Goal: Task Accomplishment & Management: Complete application form

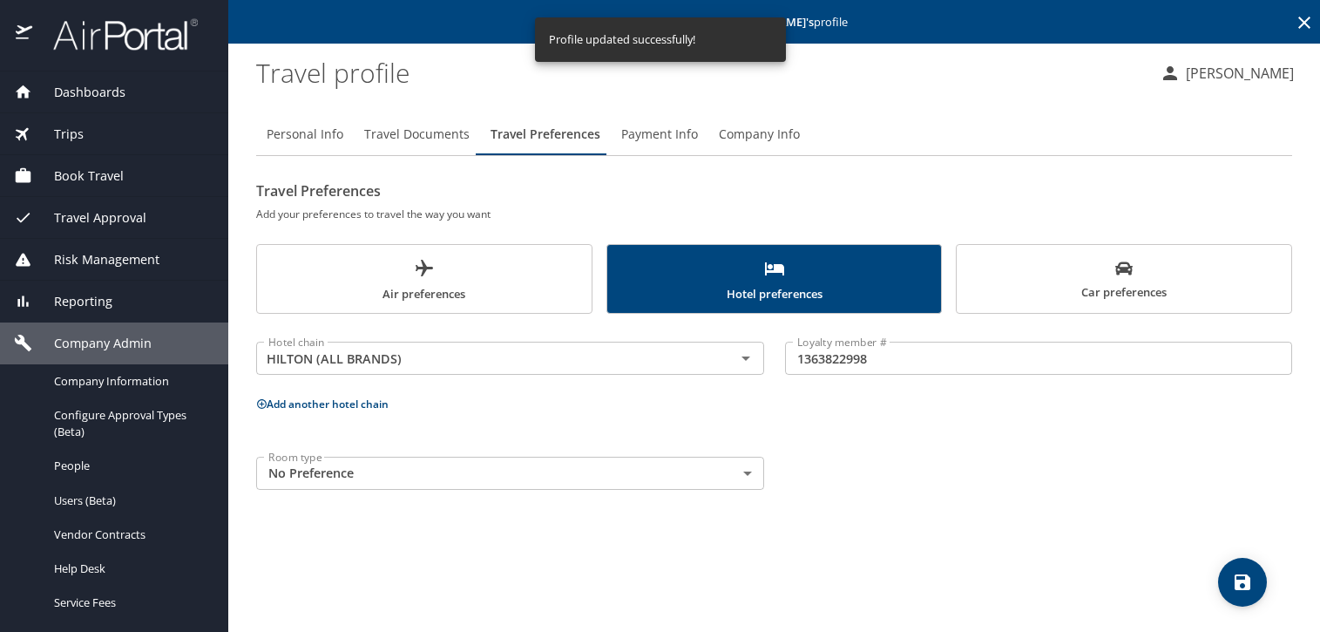
click at [120, 340] on span "Company Admin" at bounding box center [91, 343] width 119 height 19
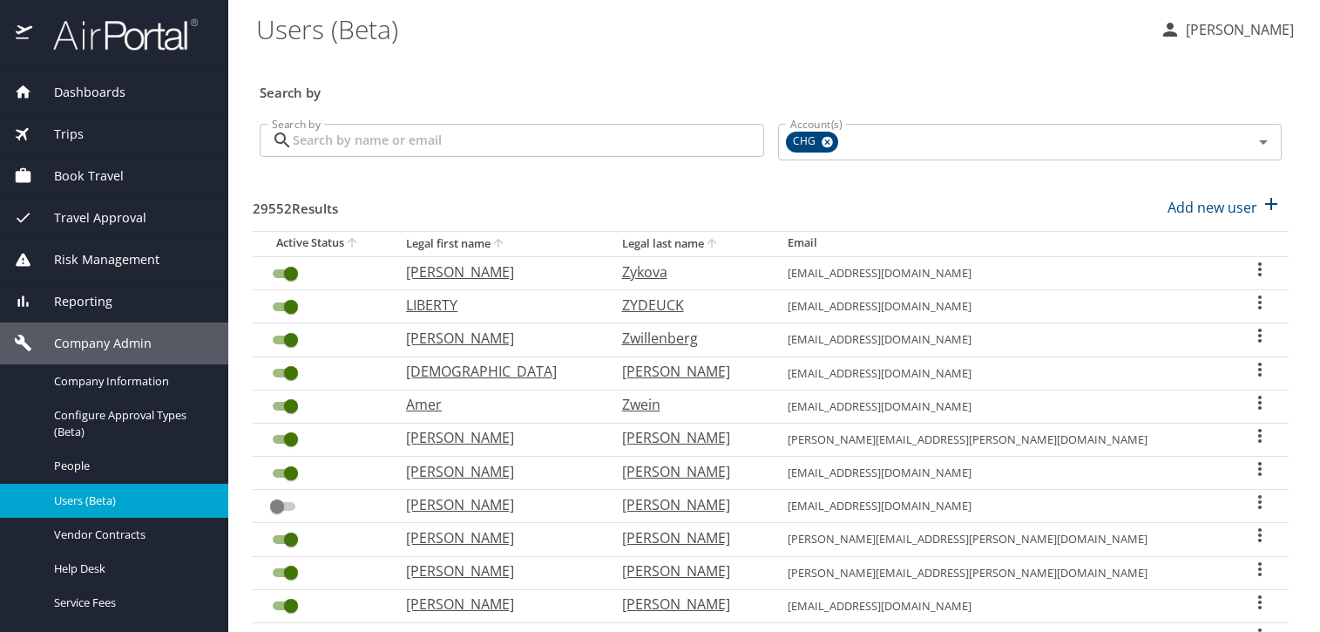
click at [582, 139] on input "Search by" at bounding box center [528, 140] width 471 height 33
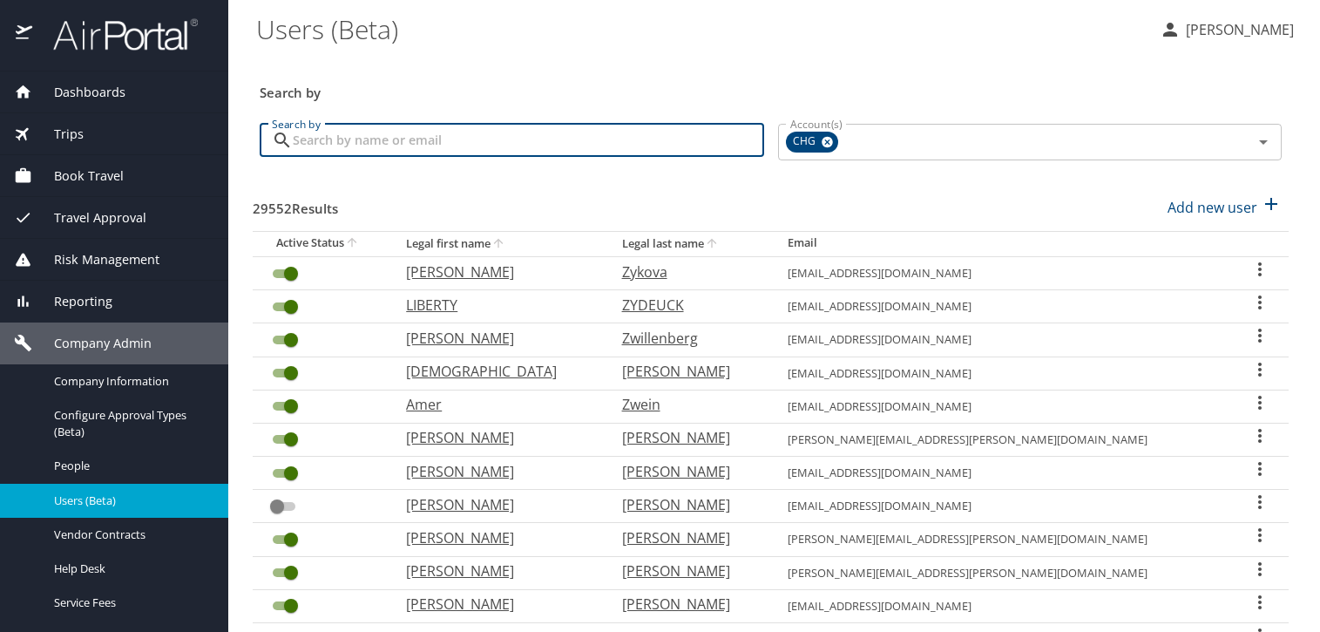
paste input "[EMAIL_ADDRESS][DOMAIN_NAME]"
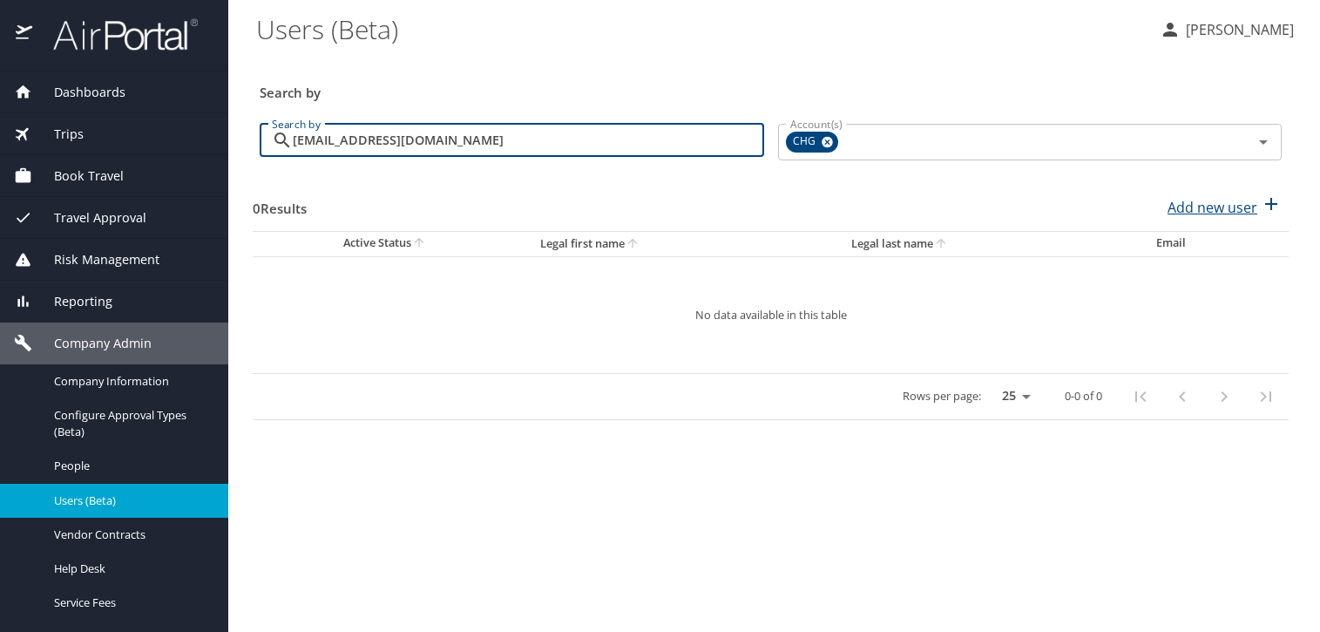
type input "[EMAIL_ADDRESS][DOMAIN_NAME]"
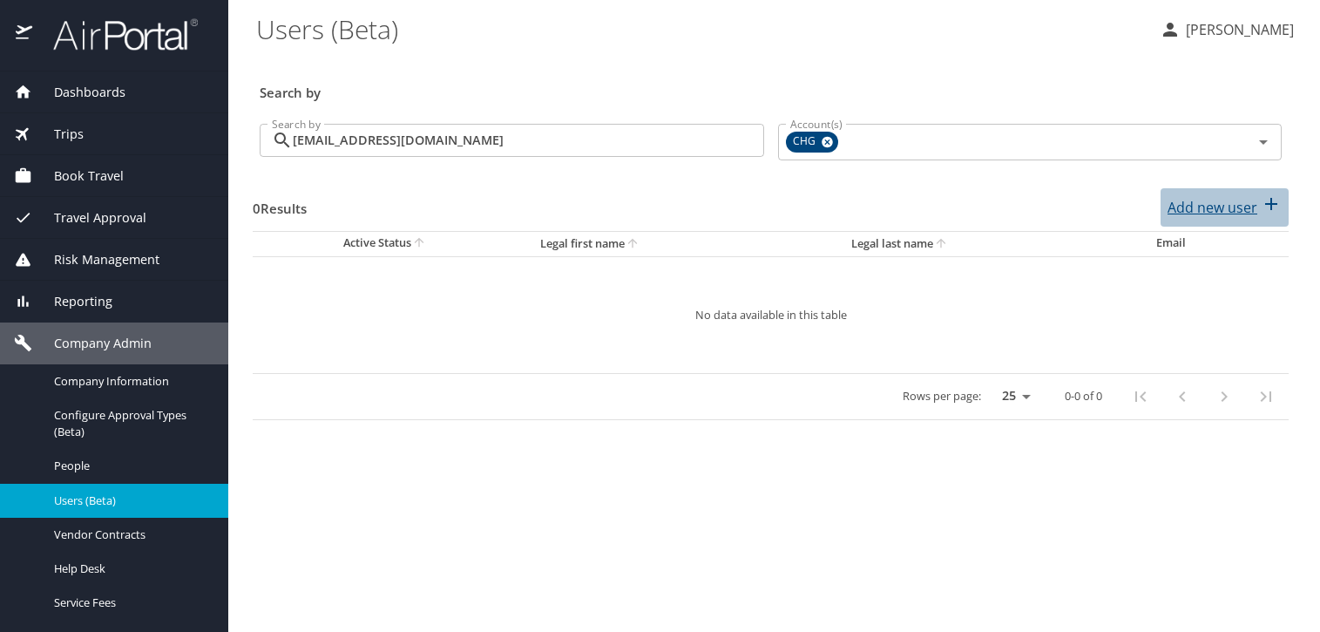
click at [1226, 209] on p "Add new user" at bounding box center [1213, 207] width 90 height 21
select select "US"
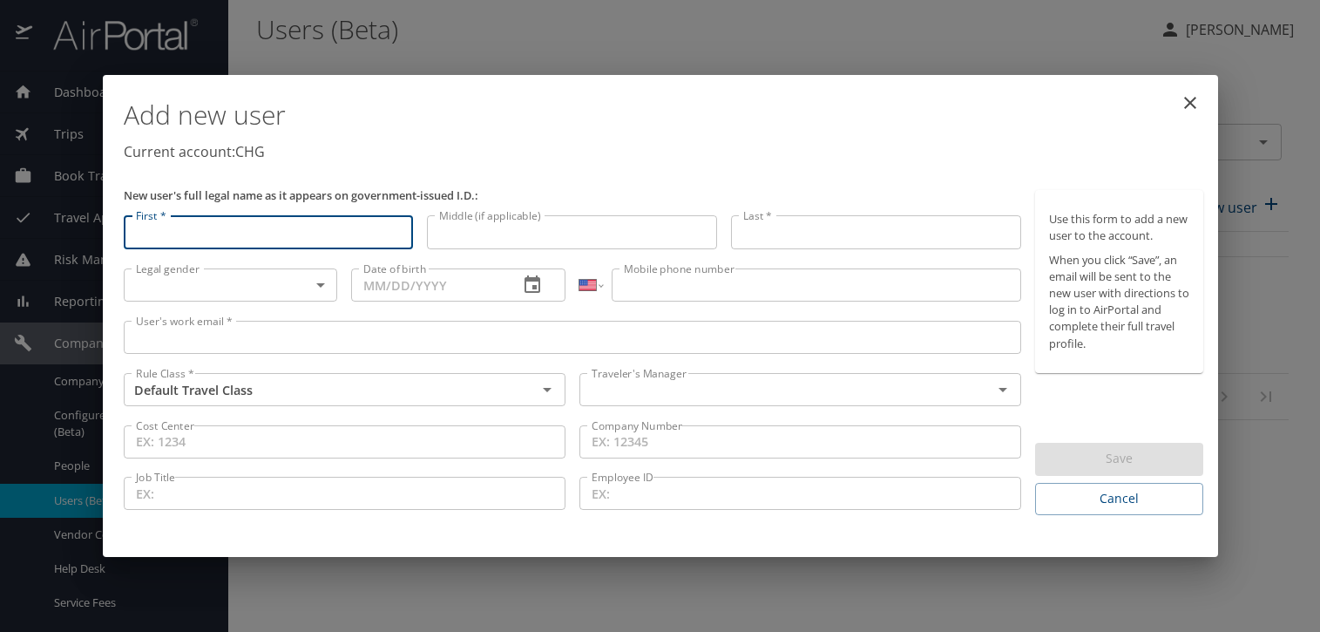
click at [641, 338] on input "User's work email *" at bounding box center [573, 337] width 898 height 33
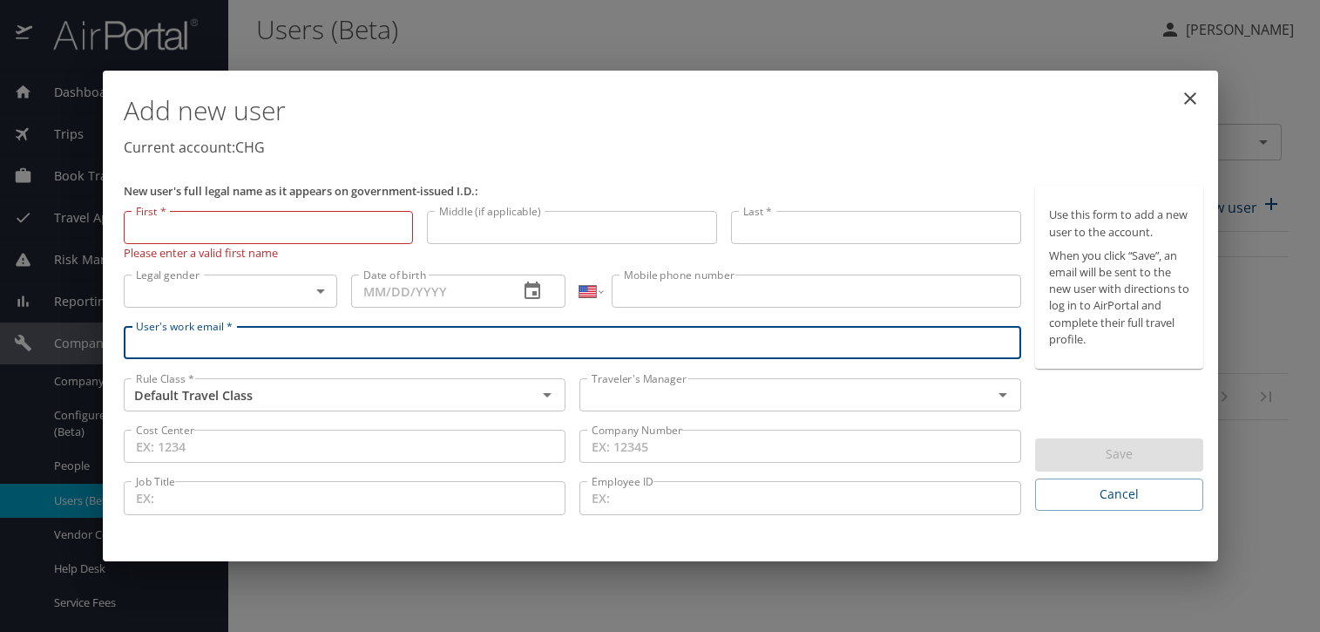
paste input "[EMAIL_ADDRESS][DOMAIN_NAME]"
type input "m.homafar@utexas.edu"
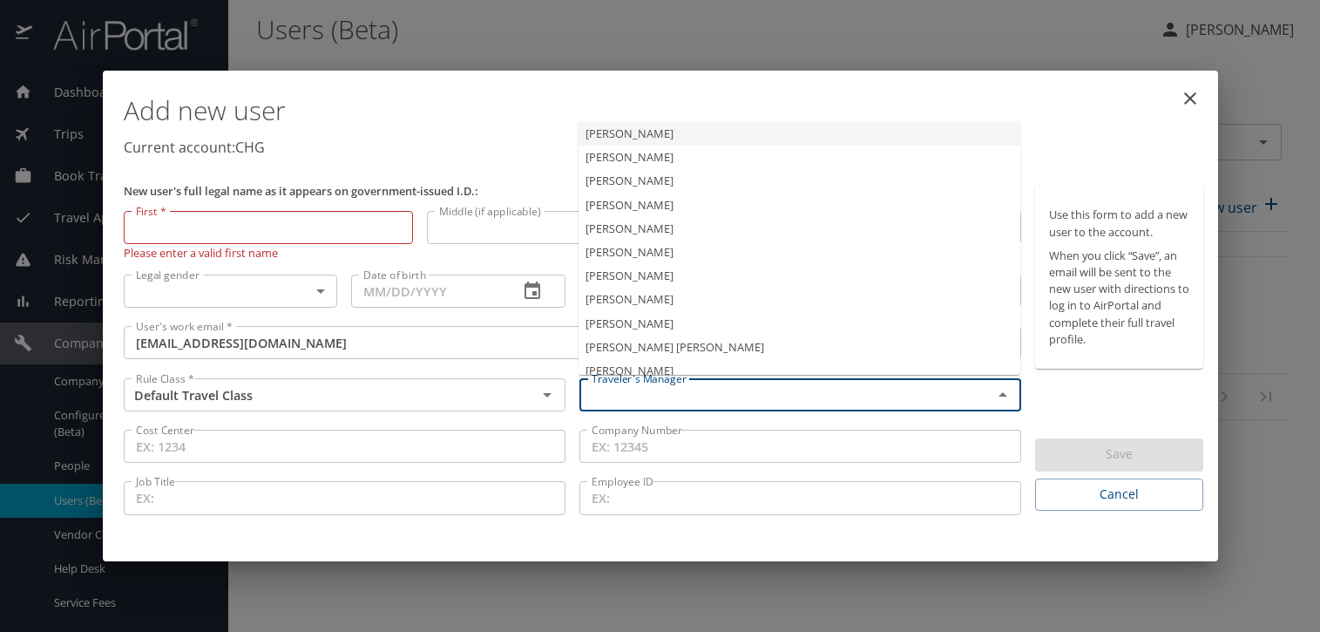
click at [638, 389] on input "text" at bounding box center [775, 394] width 380 height 23
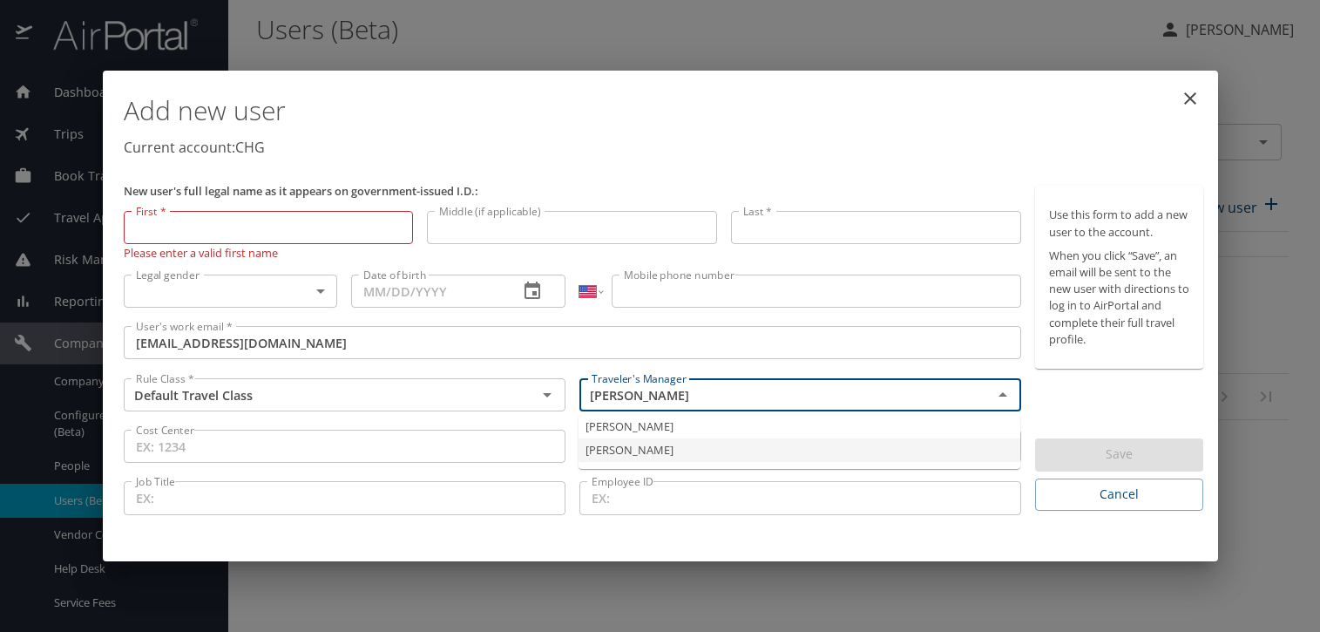
click at [622, 455] on li "Jeffery Bitton" at bounding box center [800, 450] width 442 height 24
type input "Jeffery Bitton"
click at [267, 230] on input "First *" at bounding box center [269, 227] width 290 height 33
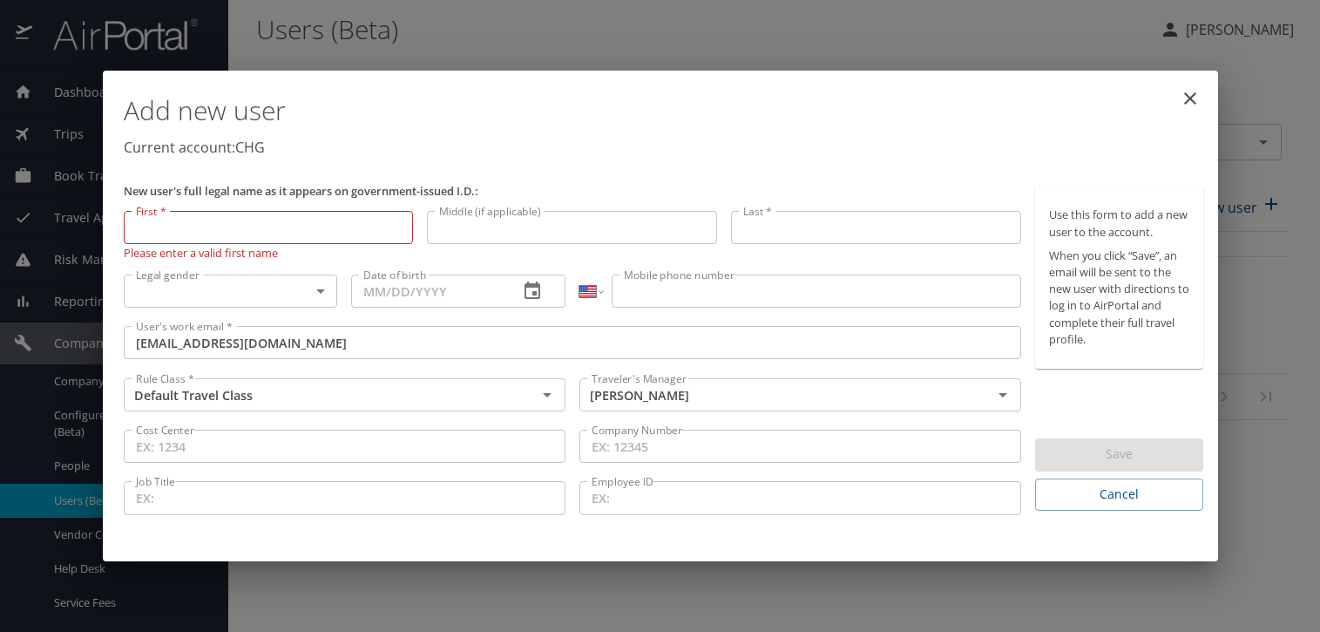
click at [266, 229] on input "First *" at bounding box center [269, 227] width 290 height 33
paste input "Mona"
type input "Mona"
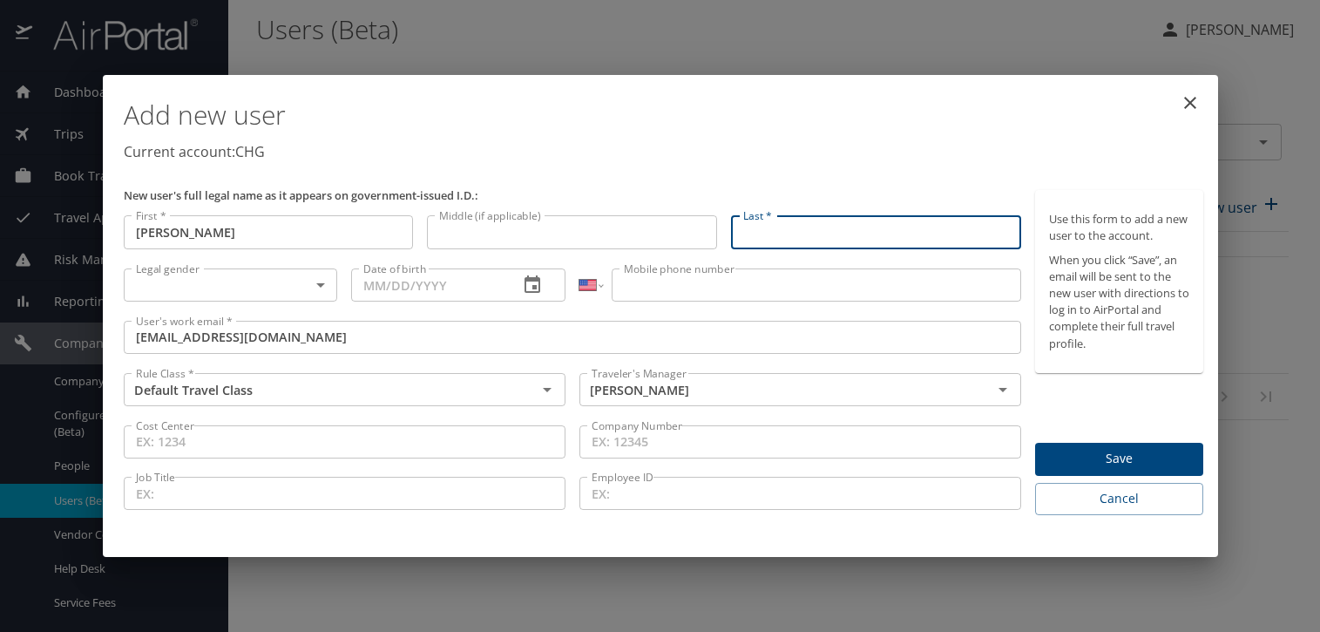
click at [783, 235] on input "Last *" at bounding box center [876, 231] width 290 height 33
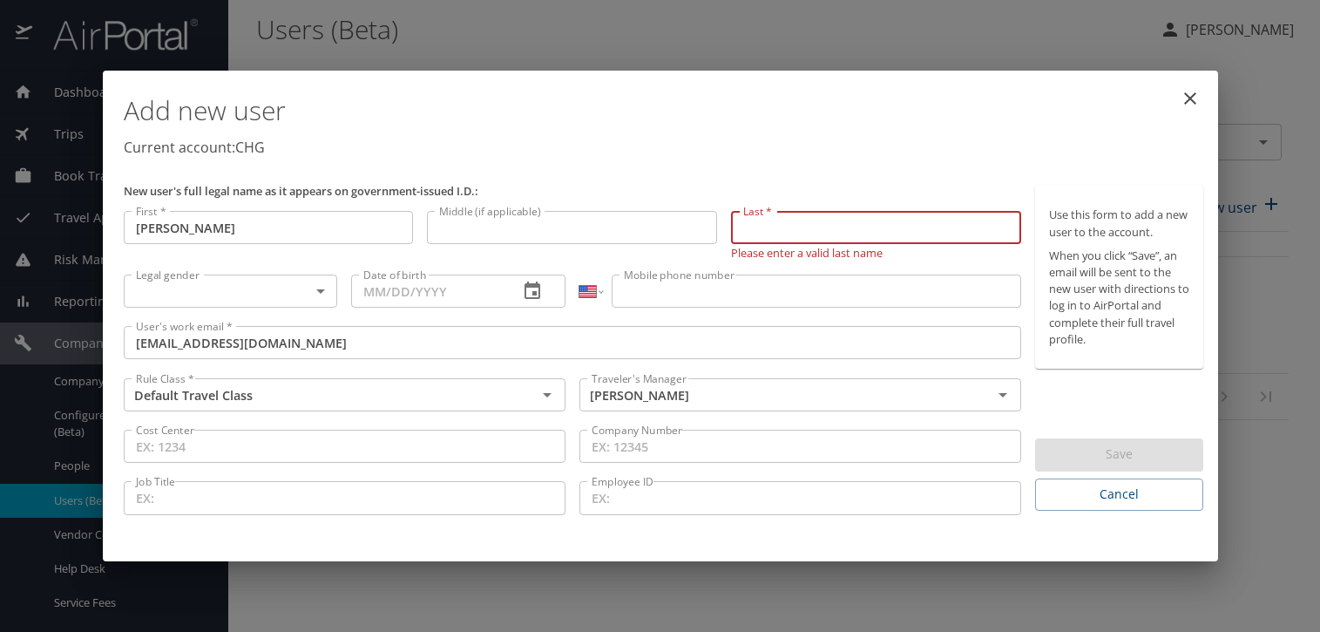
click at [902, 224] on input "Last *" at bounding box center [876, 227] width 290 height 33
paste input "Homafar"
type input "Homafar"
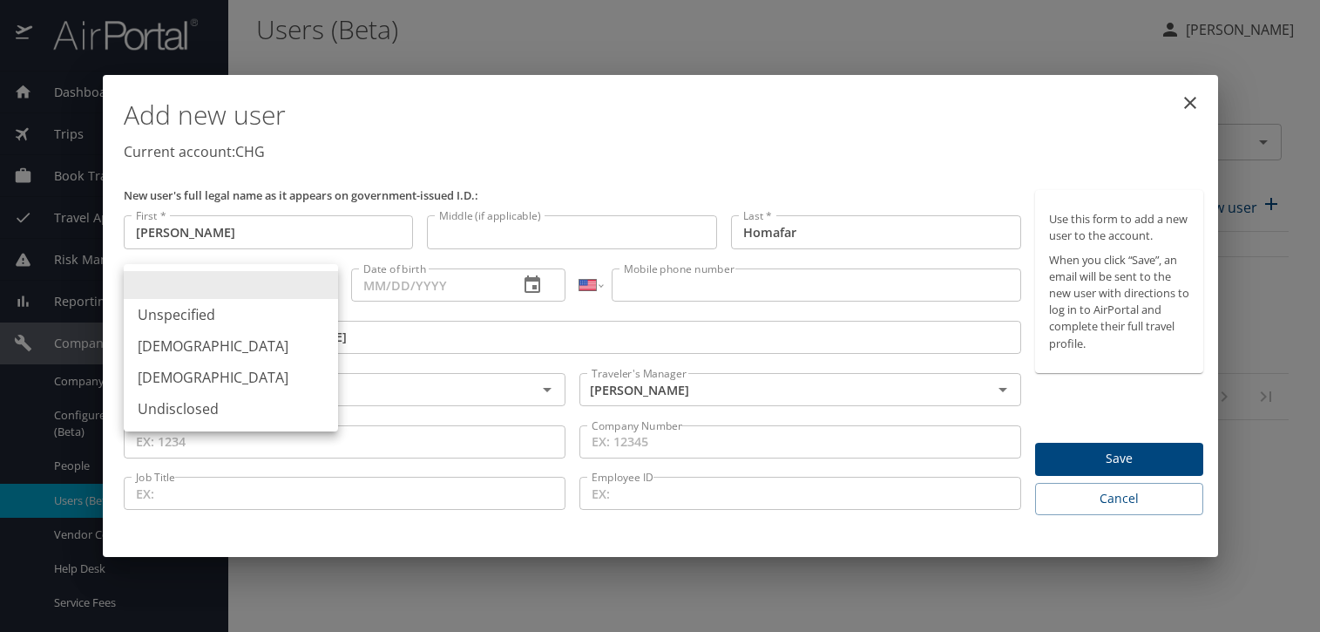
click at [271, 288] on body "Dashboards AirPortal 360™ Manager My Travel Dashboard Trips Airtinerary® Lookup…" at bounding box center [660, 316] width 1320 height 632
click at [175, 376] on li "Female" at bounding box center [231, 377] width 214 height 31
type input "Female"
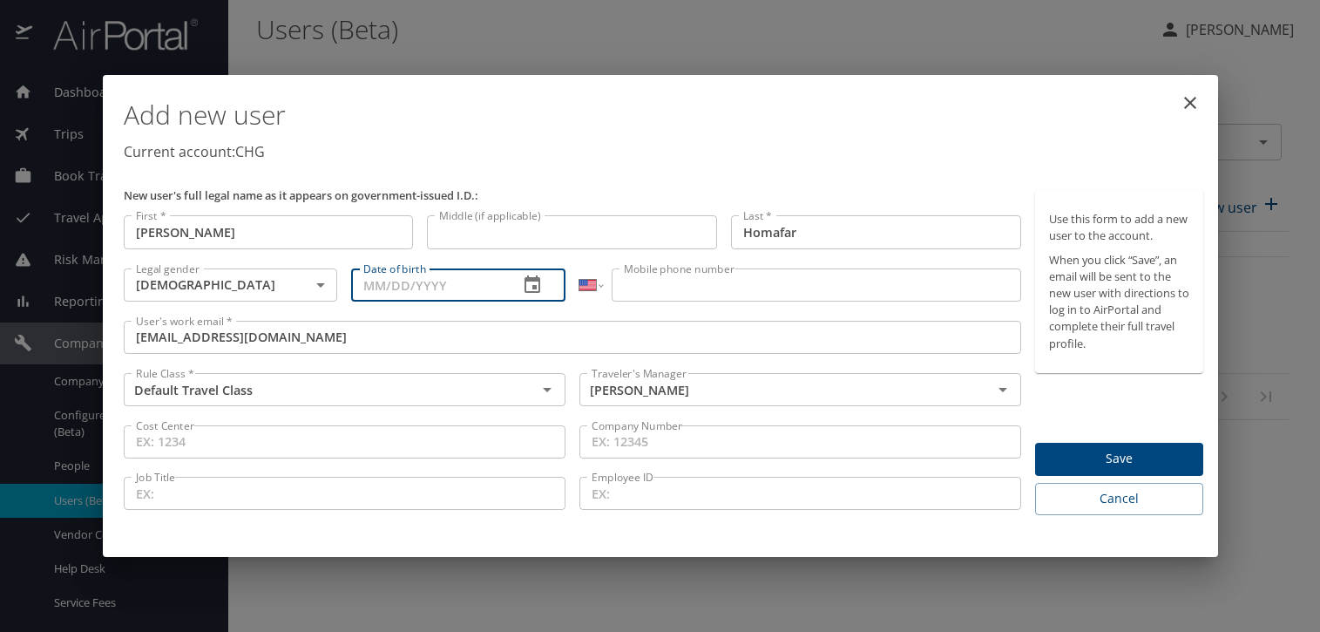
click at [366, 290] on input "Date of birth" at bounding box center [427, 284] width 153 height 33
type input "11/02/1987"
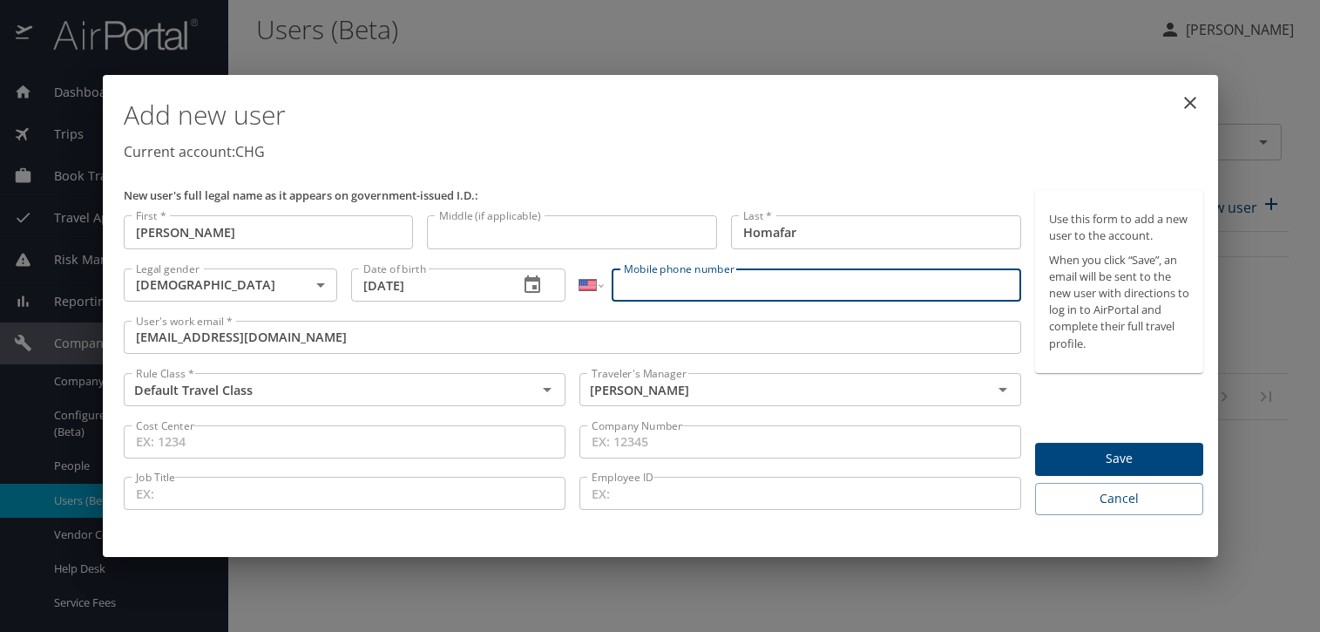
click at [688, 296] on input "Mobile phone number" at bounding box center [817, 284] width 410 height 33
paste input "(832) 526-7069"
type input "(832) 526-7069"
click at [1095, 452] on span "Save" at bounding box center [1119, 459] width 140 height 22
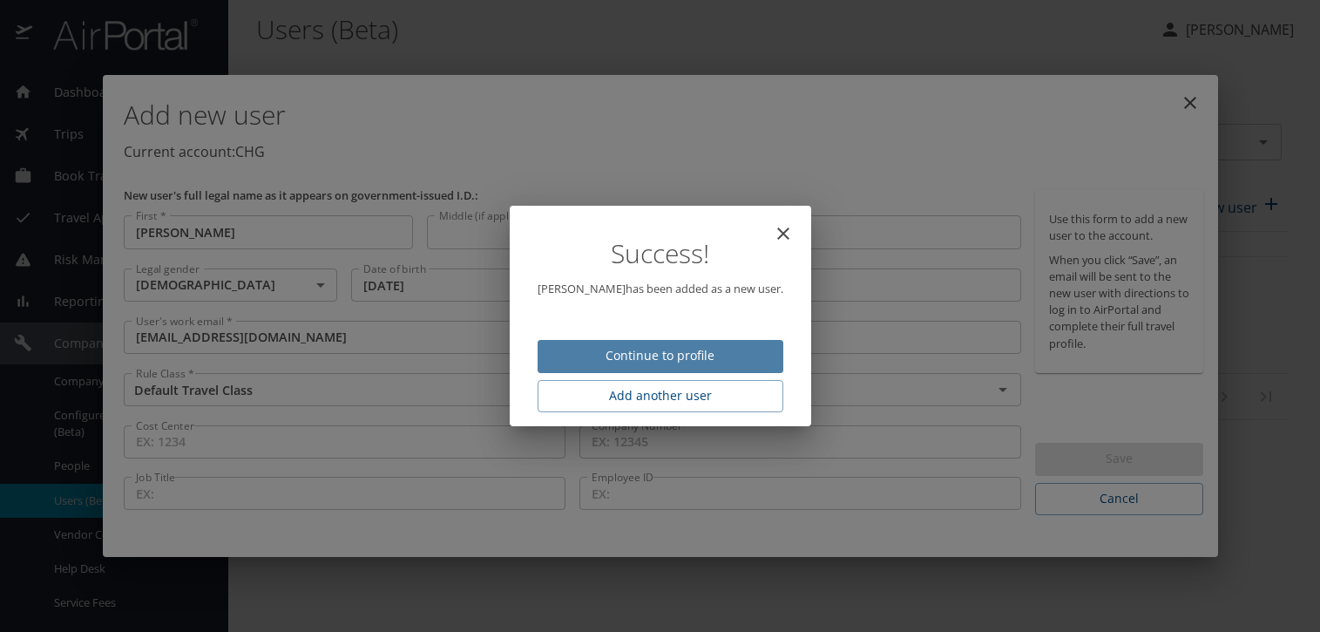
click at [745, 345] on span "Continue to profile" at bounding box center [661, 356] width 218 height 22
select select "US"
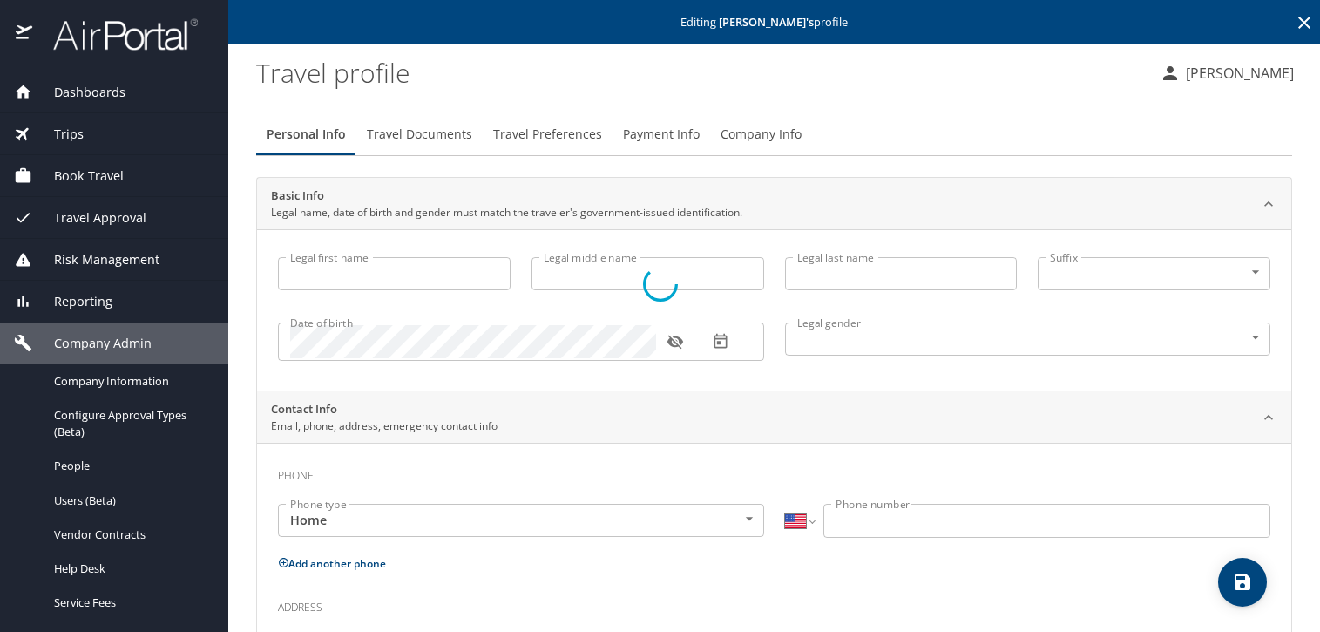
type input "Mona"
type input "Homafar"
type input "Female"
select select "US"
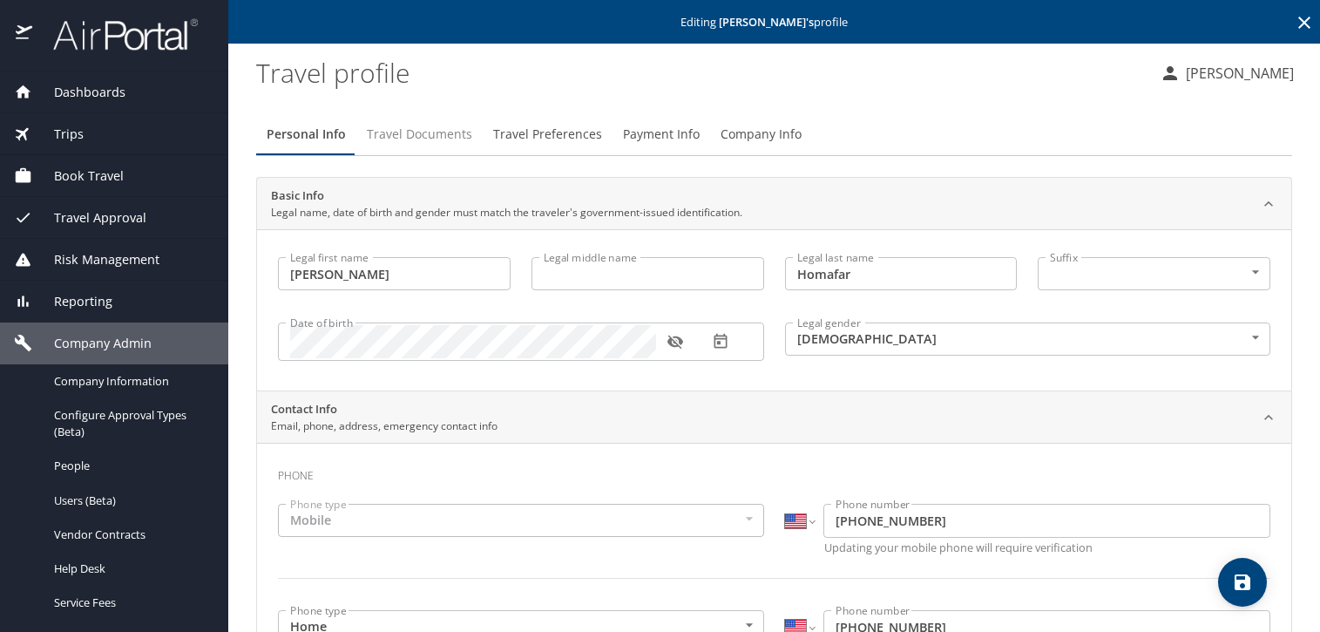
click at [401, 133] on span "Travel Documents" at bounding box center [419, 135] width 105 height 22
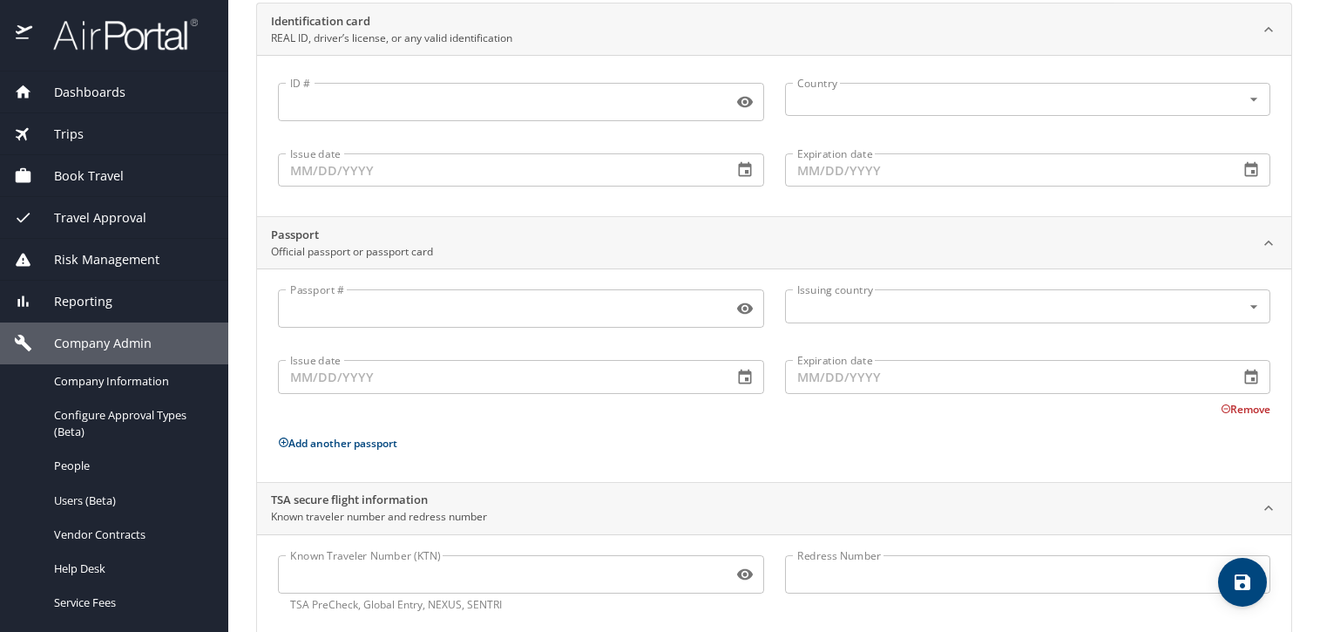
scroll to position [208, 0]
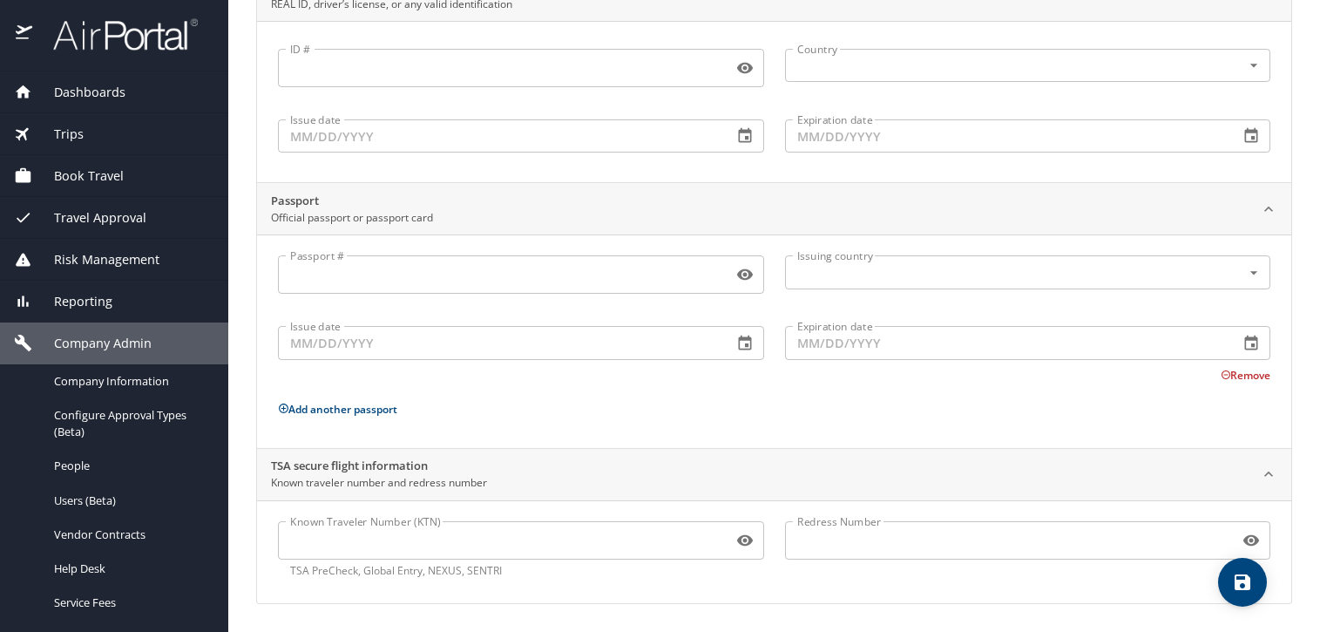
click at [549, 550] on input "Known Traveler Number (KTN)" at bounding box center [502, 540] width 448 height 33
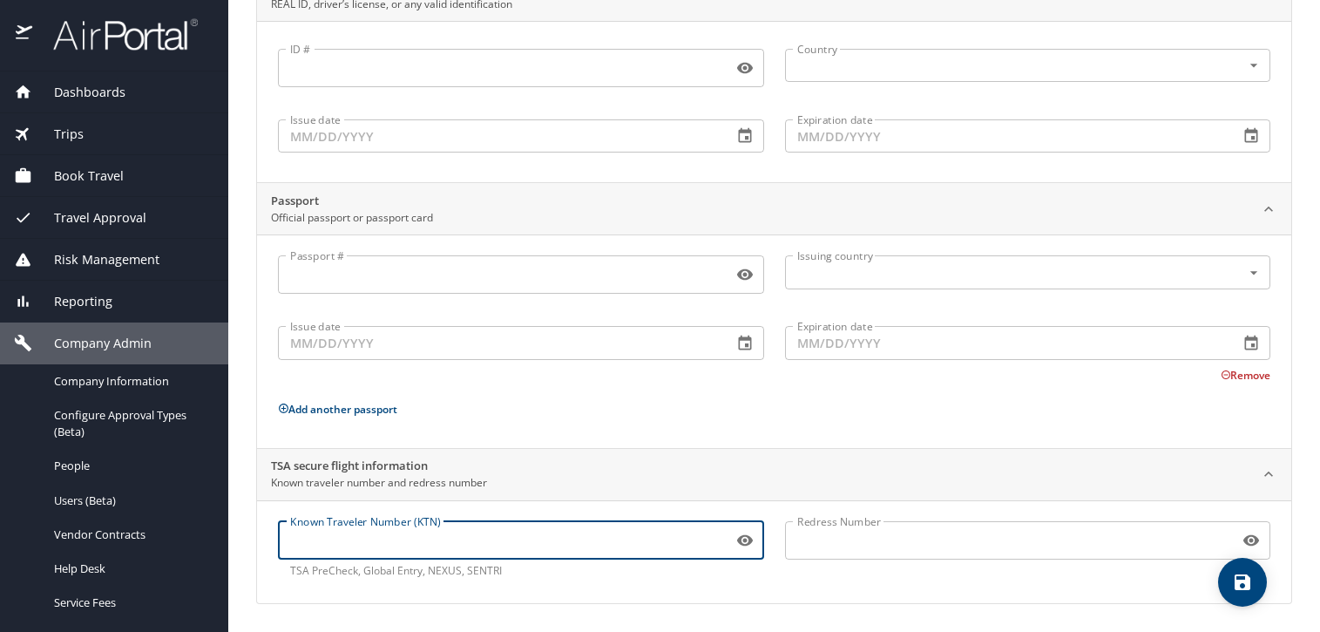
paste input "TT1157GHG"
type input "TT1157GHG"
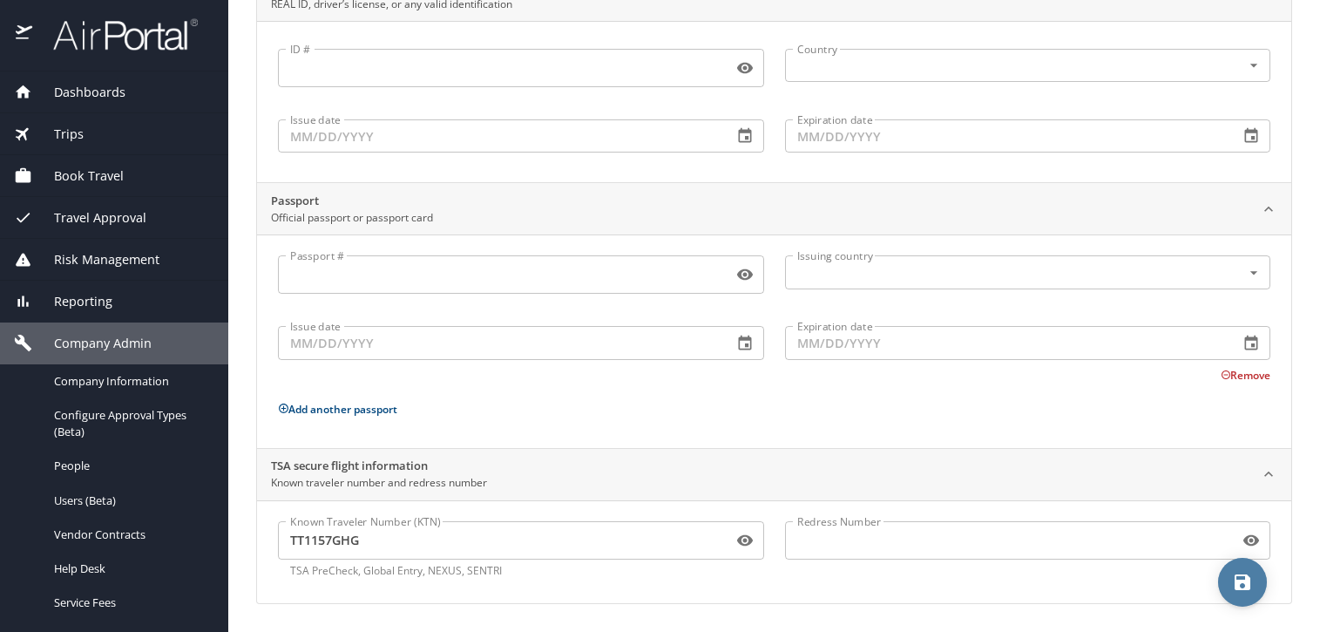
click at [1229, 585] on span "save" at bounding box center [1242, 582] width 49 height 21
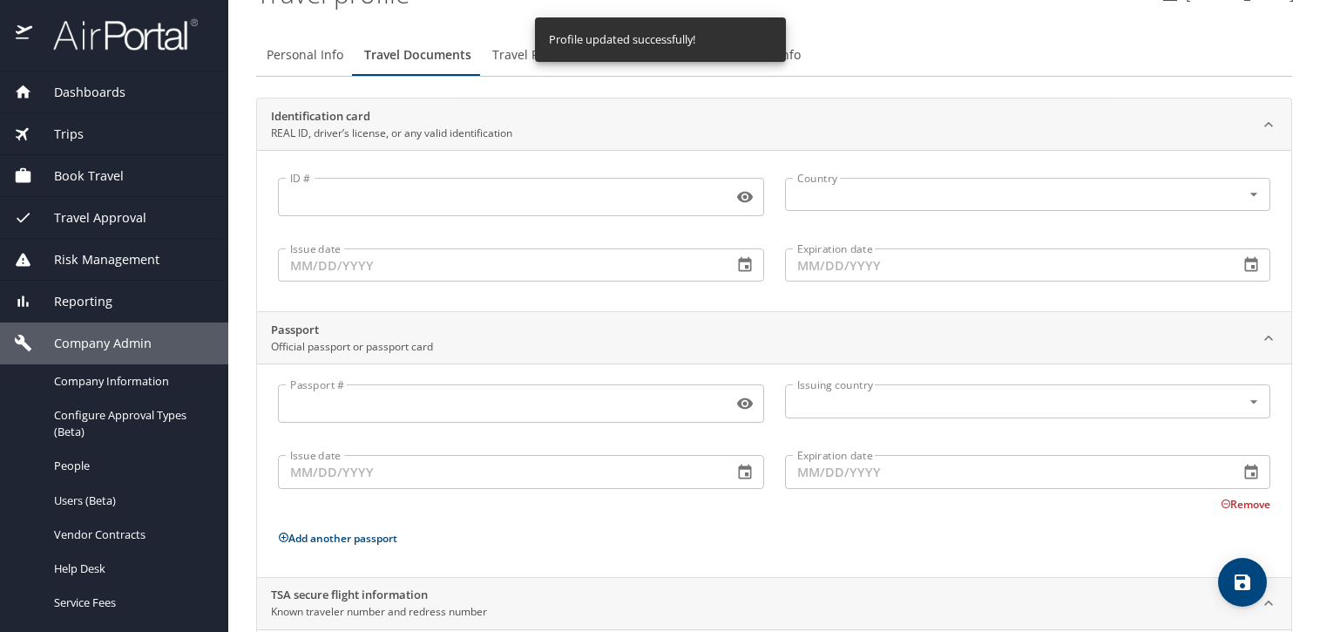
scroll to position [0, 0]
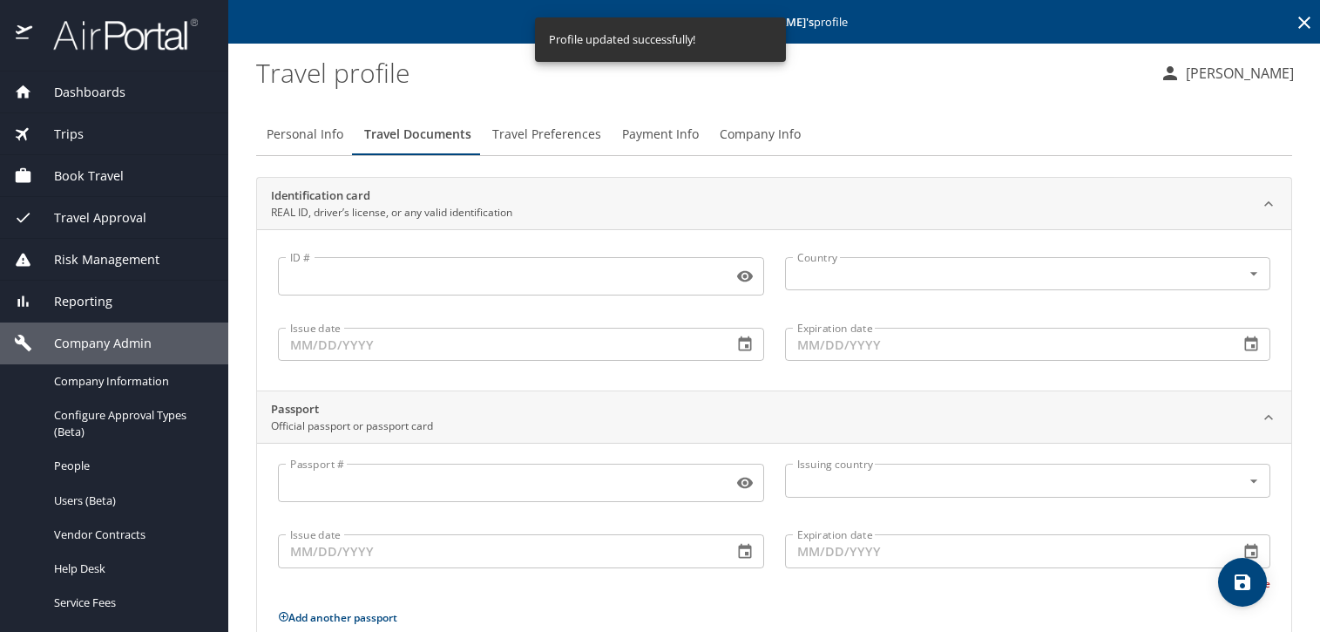
click at [520, 126] on span "Travel Preferences" at bounding box center [546, 135] width 109 height 22
